Goal: Transaction & Acquisition: Obtain resource

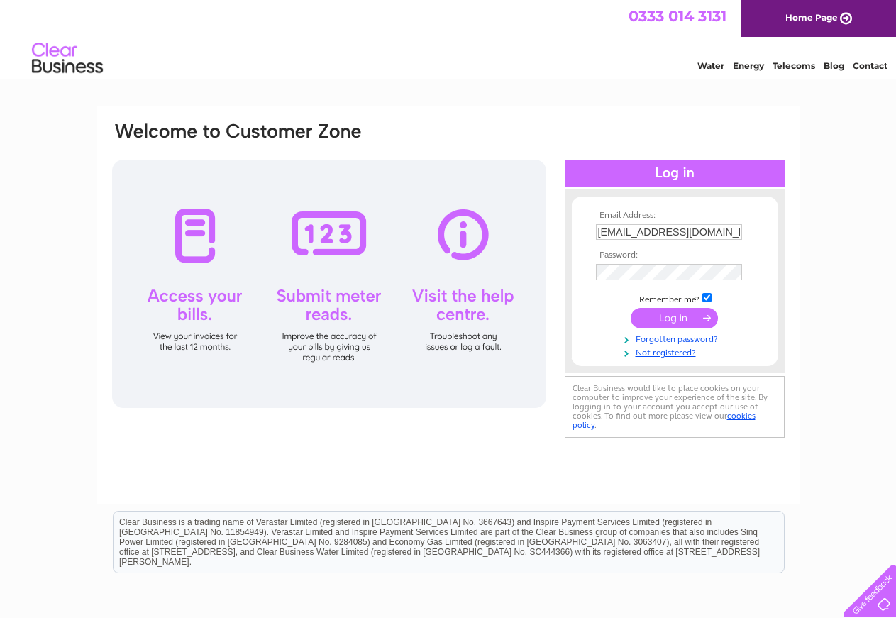
click at [665, 319] on input "submit" at bounding box center [674, 318] width 87 height 20
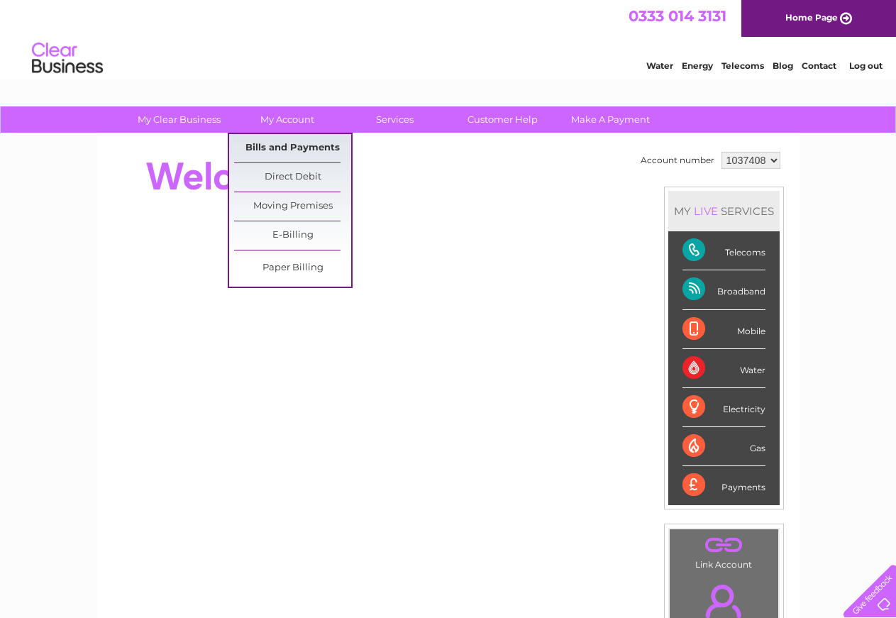
click at [294, 146] on link "Bills and Payments" at bounding box center [292, 148] width 117 height 28
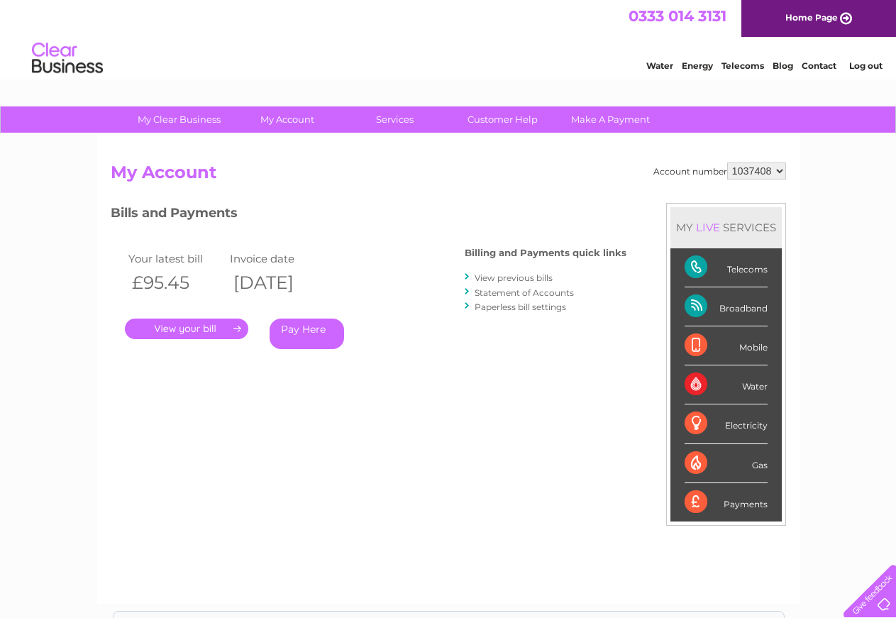
click at [201, 323] on link "." at bounding box center [186, 329] width 123 height 21
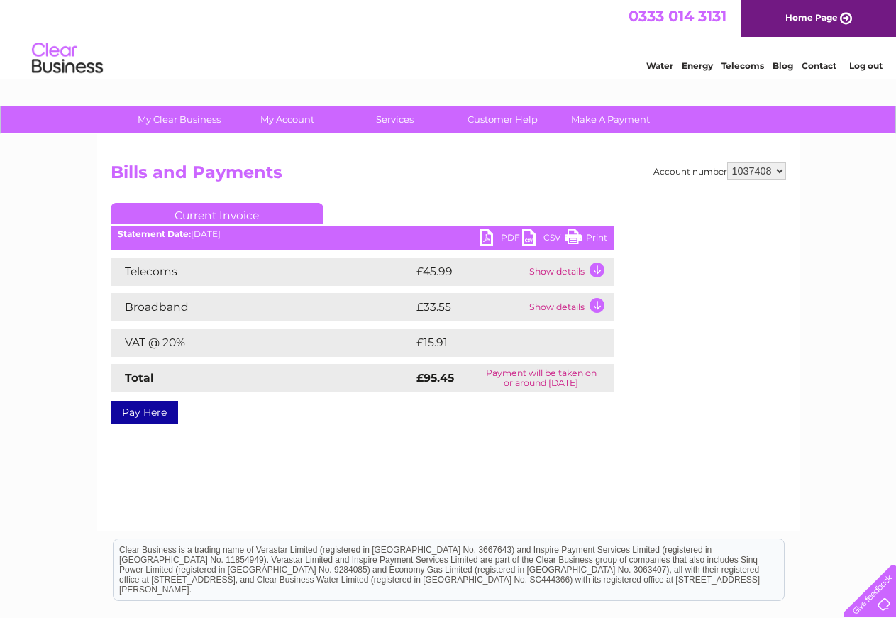
click at [497, 238] on link "PDF" at bounding box center [501, 239] width 43 height 21
click at [871, 63] on link "Log out" at bounding box center [865, 65] width 33 height 11
